Goal: Task Accomplishment & Management: Complete application form

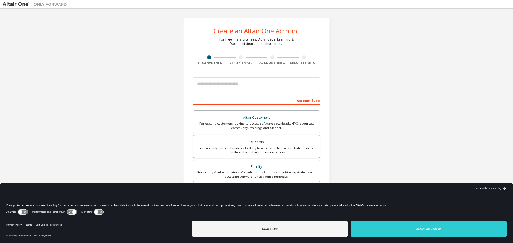
click at [289, 144] on div "Students" at bounding box center [257, 142] width 120 height 7
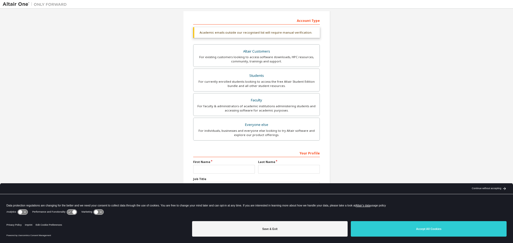
scroll to position [83, 0]
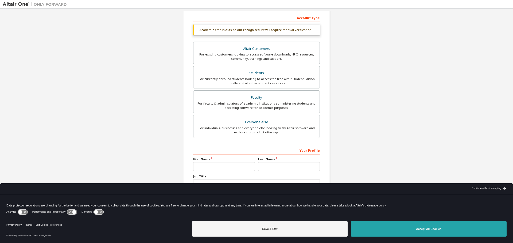
click at [403, 233] on button "Accept All Cookies" at bounding box center [429, 228] width 156 height 15
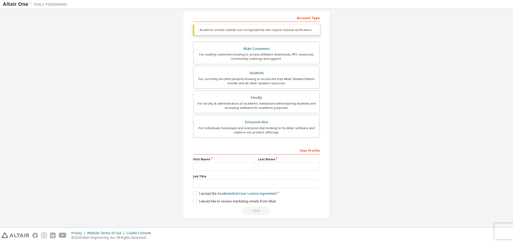
click at [219, 162] on div "First Name" at bounding box center [224, 164] width 65 height 14
click at [222, 169] on input "text" at bounding box center [224, 166] width 62 height 9
type input "*****"
click at [276, 169] on input "text" at bounding box center [289, 166] width 62 height 9
type input "*****"
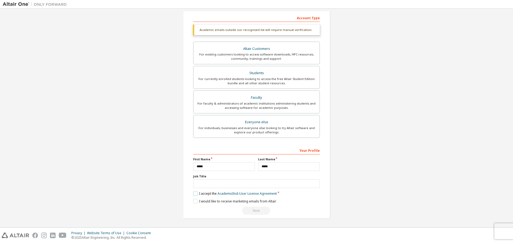
click at [193, 193] on label "I accept the Academic End-User License Agreement" at bounding box center [235, 194] width 84 height 5
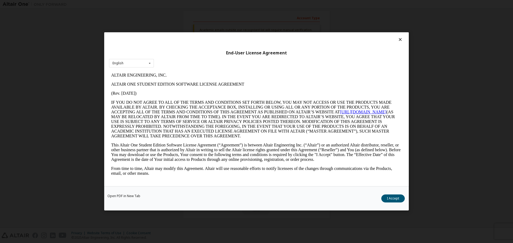
scroll to position [0, 0]
click at [393, 200] on button "I Accept" at bounding box center [393, 199] width 24 height 8
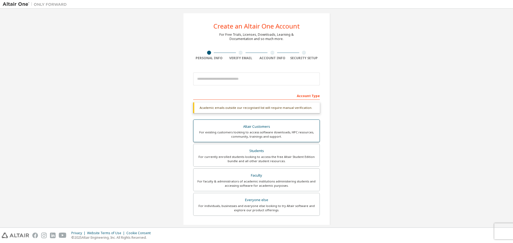
scroll to position [3, 0]
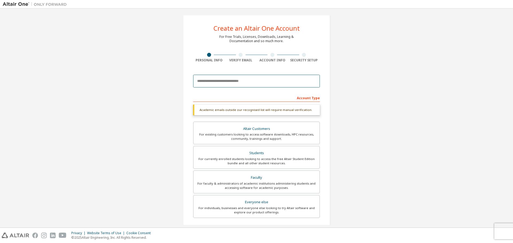
click at [232, 83] on input "email" at bounding box center [256, 81] width 127 height 13
type input "**********"
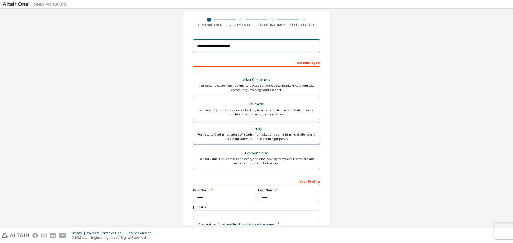
scroll to position [69, 0]
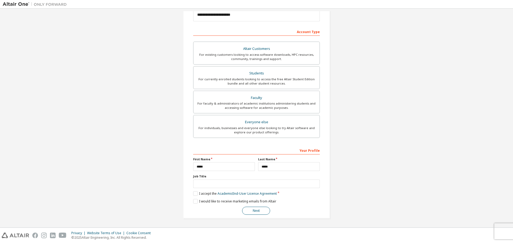
click at [250, 212] on button "Next" at bounding box center [256, 211] width 28 height 8
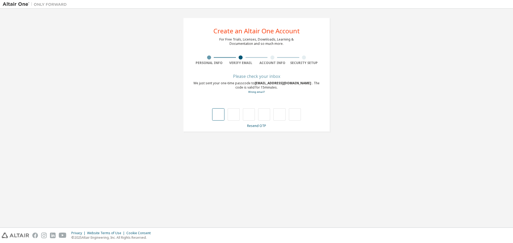
type input "*"
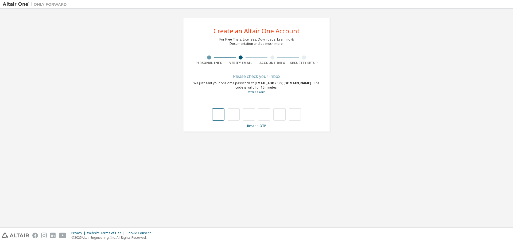
type input "*"
